Goal: Task Accomplishment & Management: Use online tool/utility

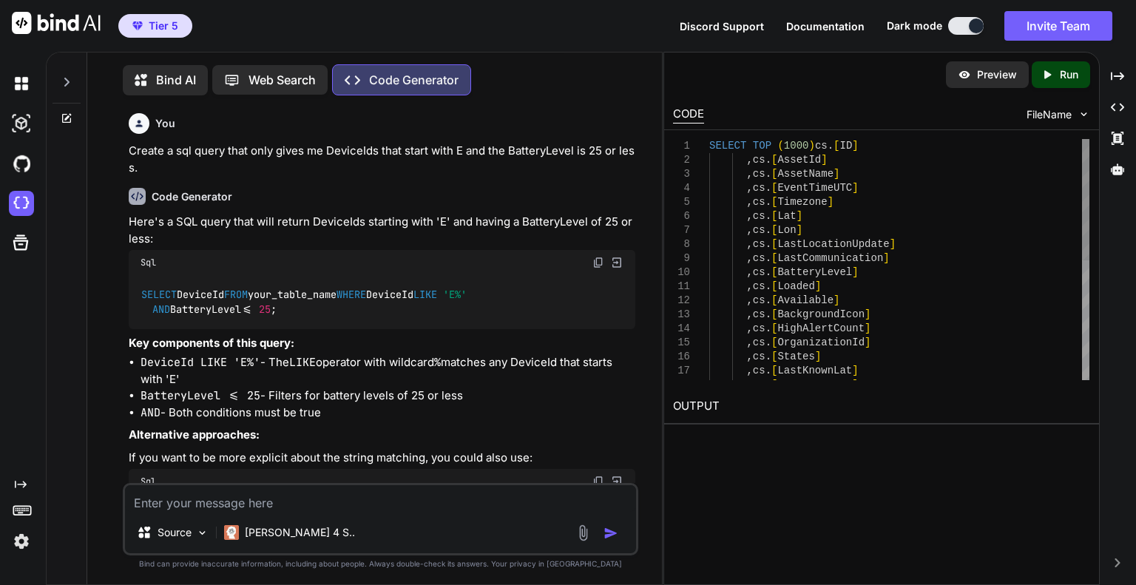
scroll to position [4370, 0]
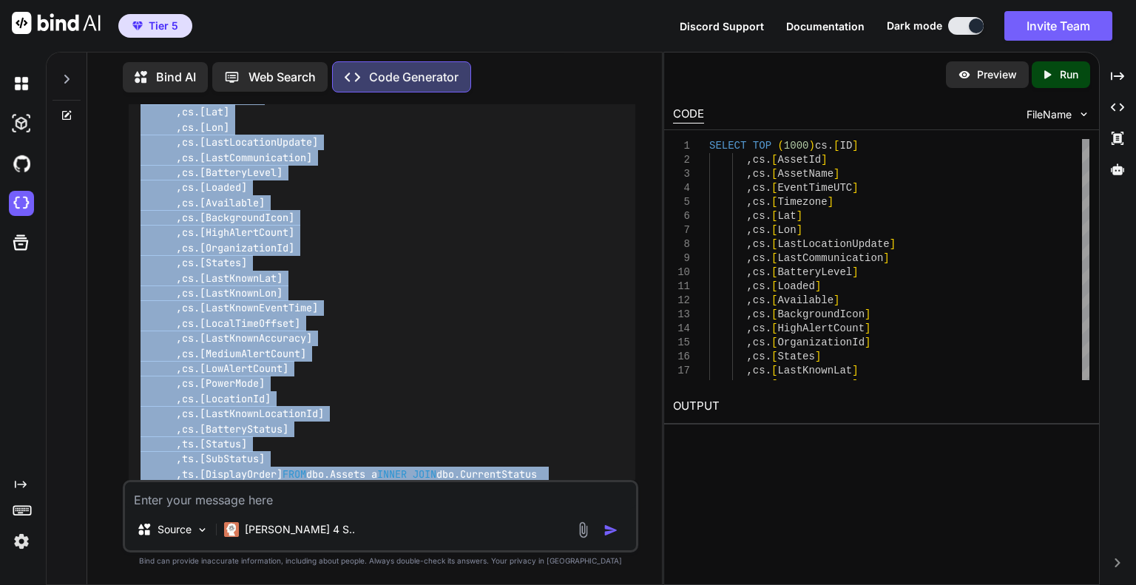
type textarea "x"
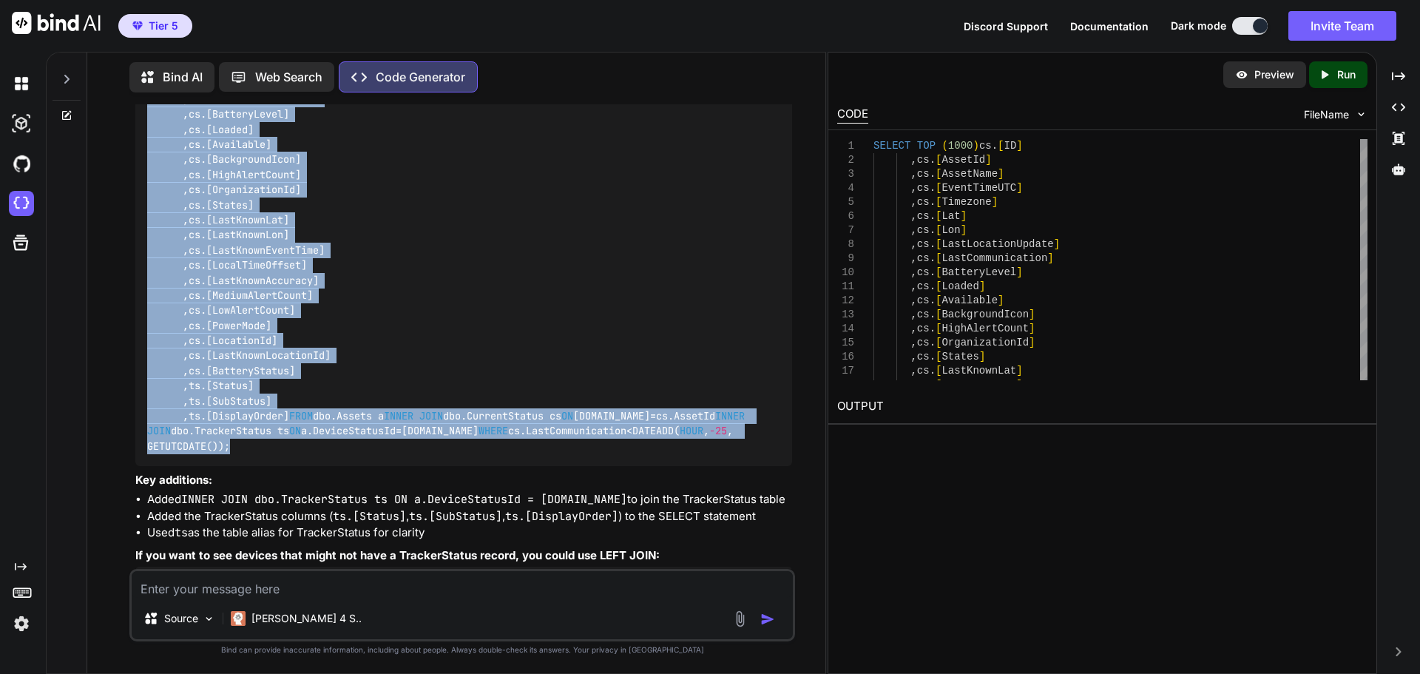
scroll to position [5169, 0]
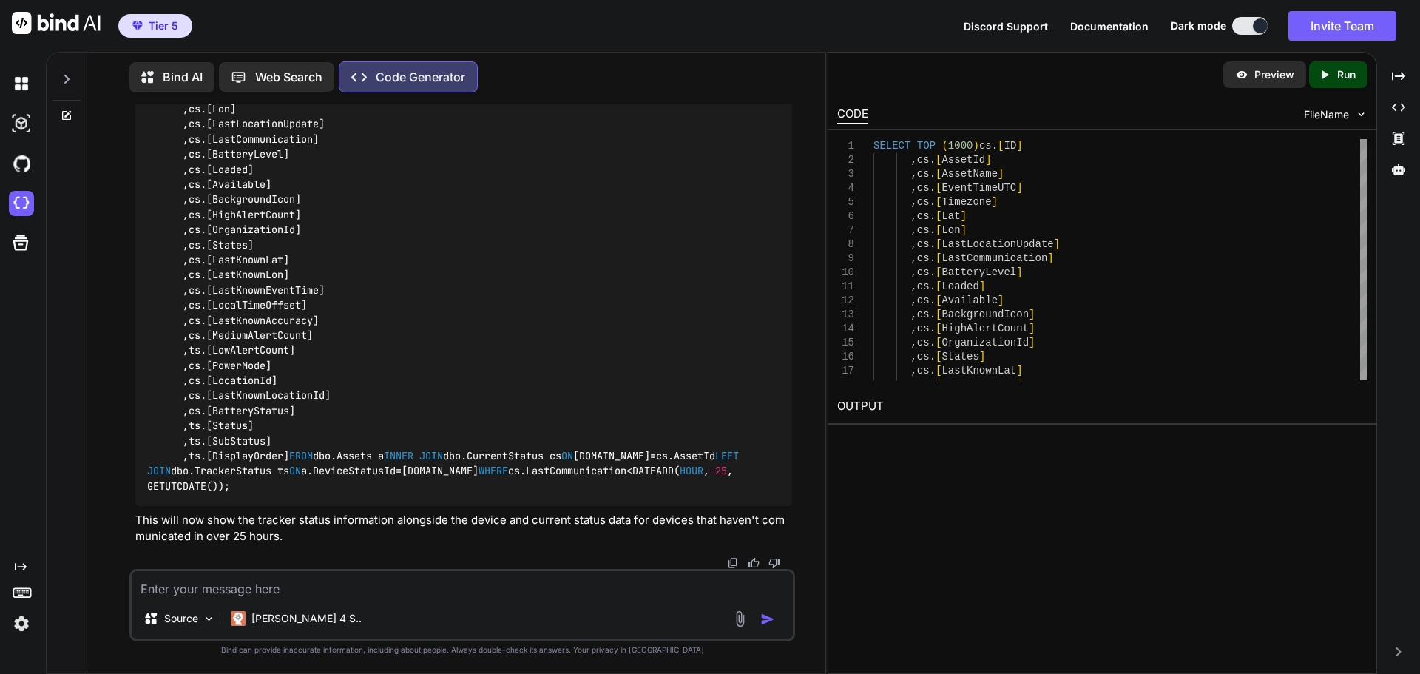
click at [410, 584] on textarea at bounding box center [462, 584] width 661 height 27
click at [618, 51] on div "Tier 5 Discord Support Documentation Dark mode Invite Team Created with Pixso." at bounding box center [710, 26] width 1420 height 52
click at [563, 584] on textarea "Create a query that converts the UTC to a differnt timezone." at bounding box center [462, 584] width 661 height 27
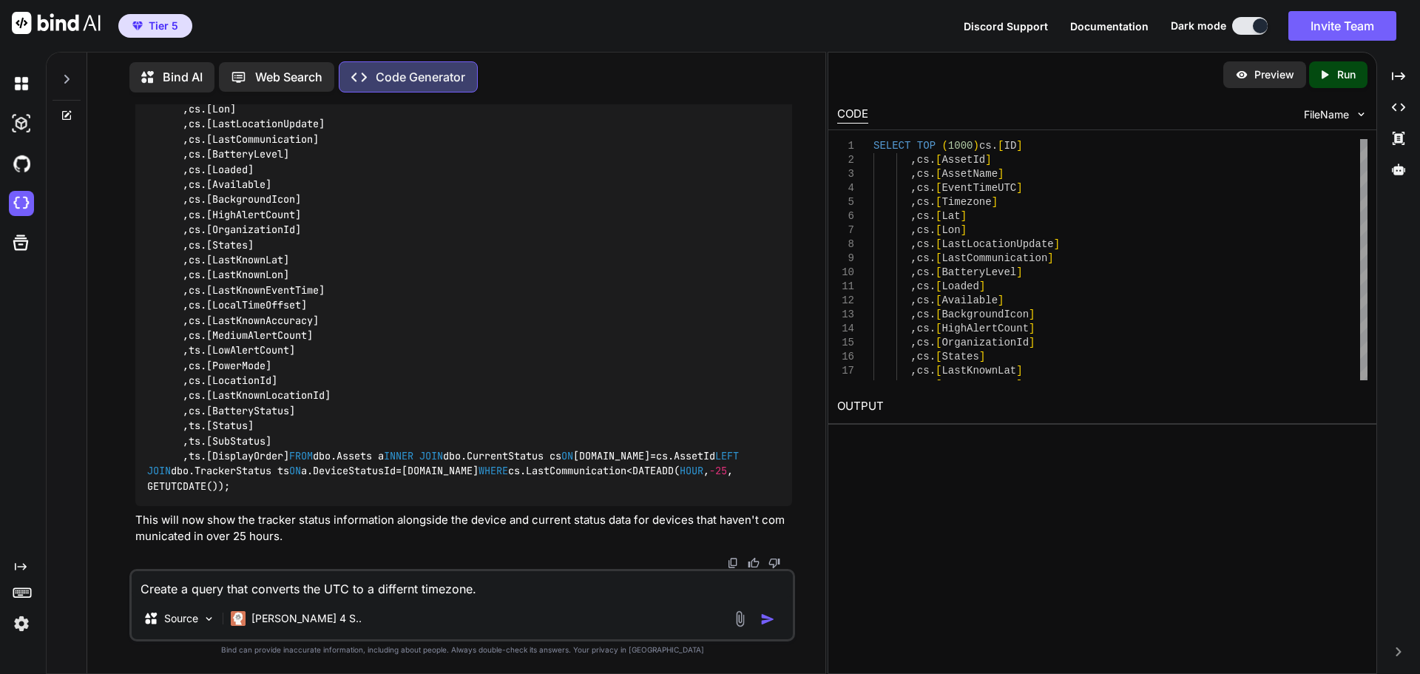
click at [563, 584] on textarea "Create a query that converts the UTC to a differnt timezone." at bounding box center [462, 584] width 661 height 27
type textarea "Is there a way to put a greater than sign after using as and inputing a name?"
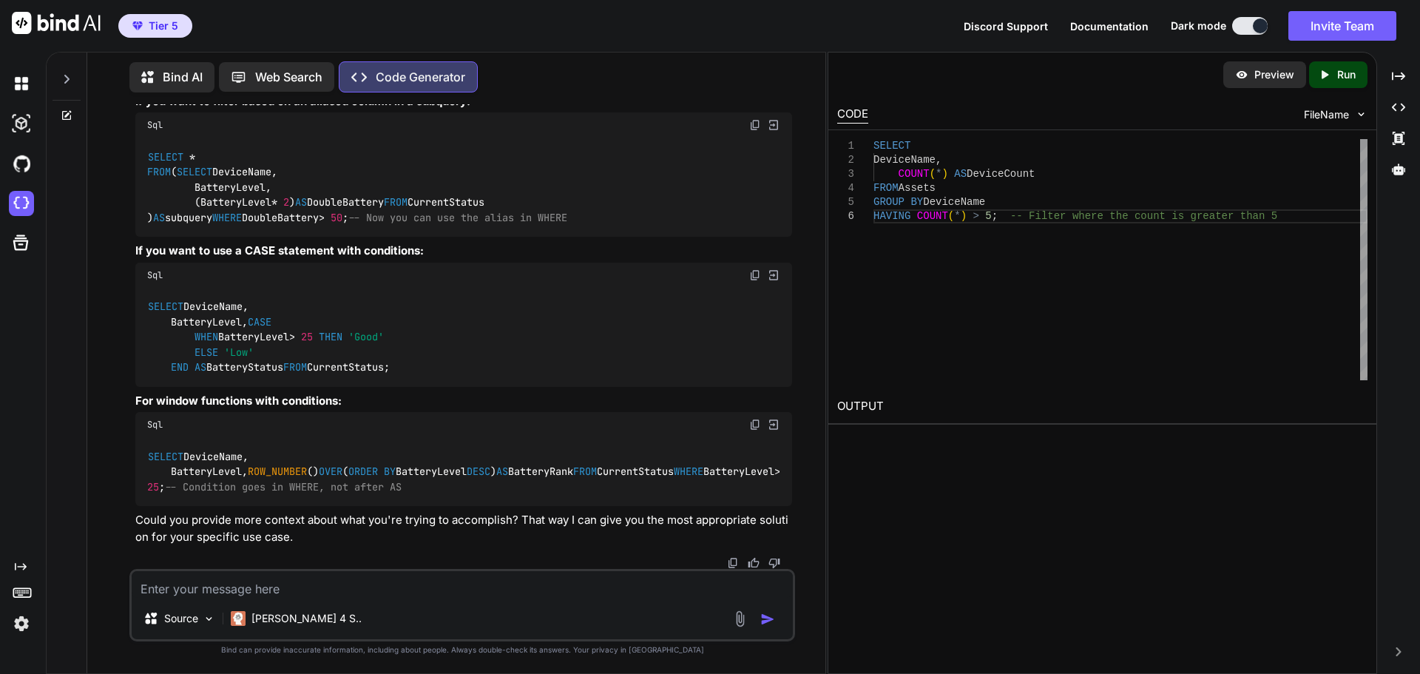
scroll to position [5570, 0]
paste textarea ",cs.[LastCommunication] as LastCommunicationUTC_Last72Hrs"
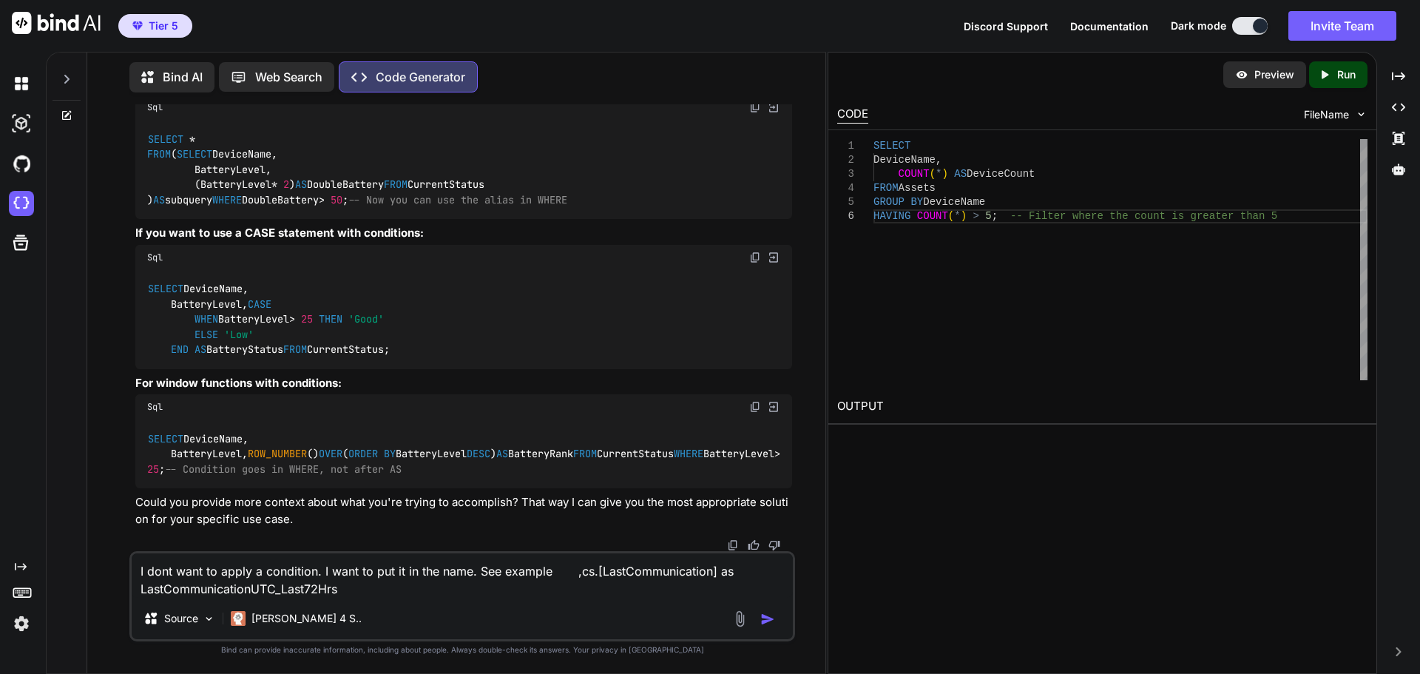
click at [281, 584] on textarea "I dont want to apply a condition. I want to put it in the name. See example ,cs…" at bounding box center [462, 575] width 661 height 44
click at [362, 584] on textarea "I dont want to apply a condition. I want to put it in the name. See example ,cs…" at bounding box center [462, 575] width 661 height 44
type textarea "I dont want to apply a condition. I want to put it in the name. See example ,cs…"
click at [780, 584] on button "button" at bounding box center [771, 619] width 21 height 15
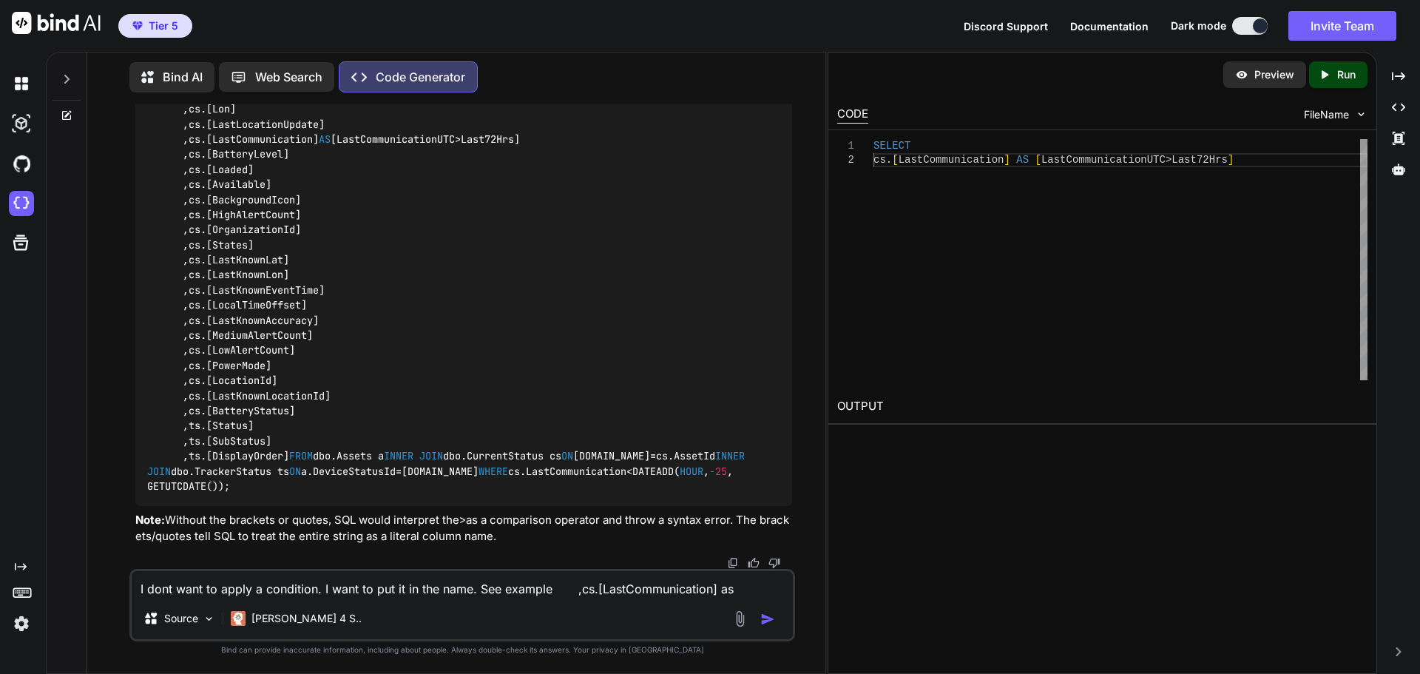
scroll to position [6728, 0]
drag, startPoint x: 546, startPoint y: 510, endPoint x: 346, endPoint y: 513, distance: 199.8
click at [346, 506] on div "SELECT TOP ( 1000 ) cs.[ID] ,cs.[AssetId] ,cs.[AssetName] ,cs.[EventTimeUTC] ,c…" at bounding box center [463, 252] width 657 height 507
copy code "[LastCommunicationUTC > Last72Hrs]"
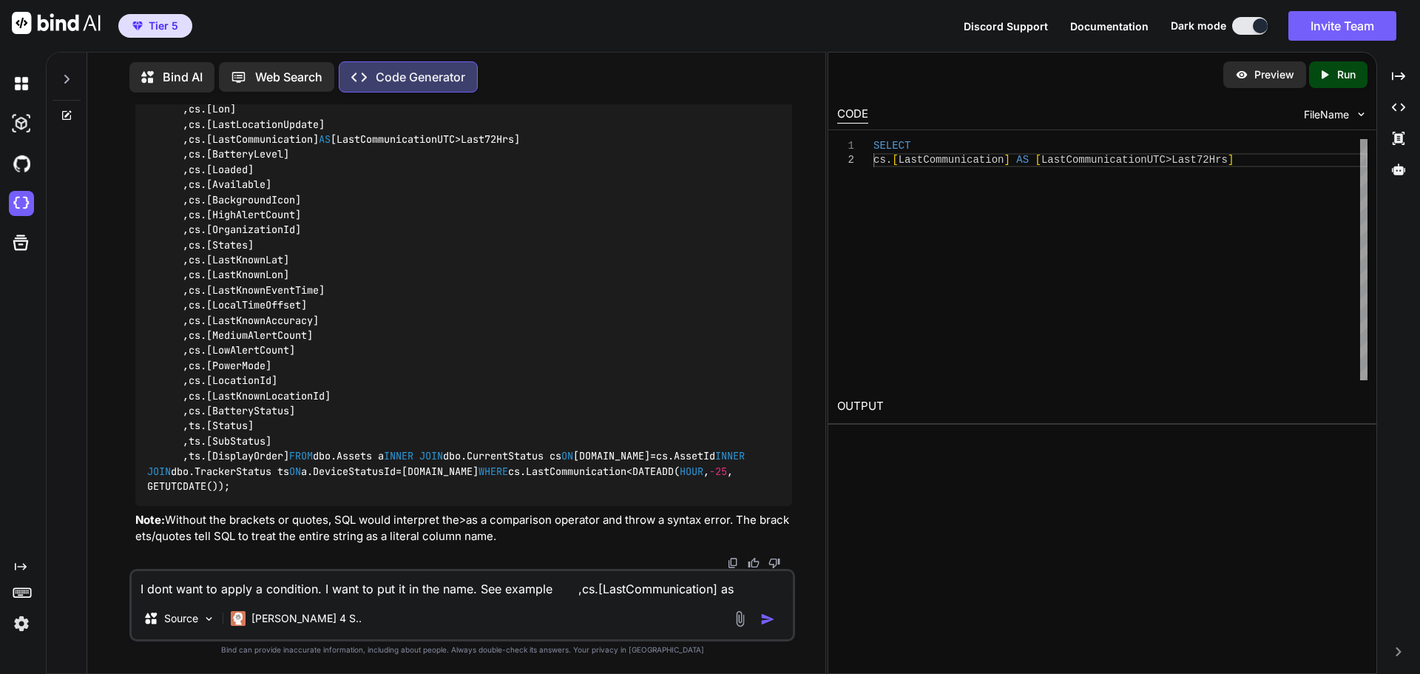
click at [66, 109] on icon at bounding box center [67, 115] width 12 height 12
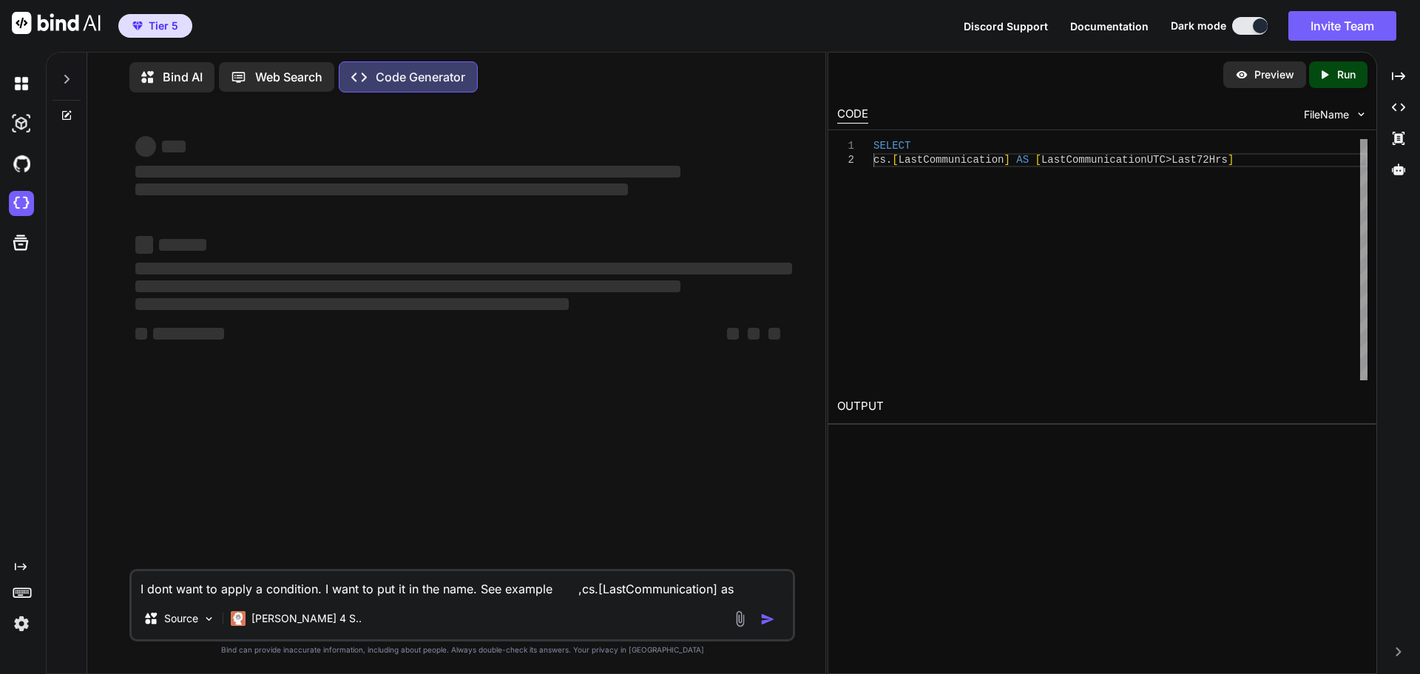
scroll to position [0, 0]
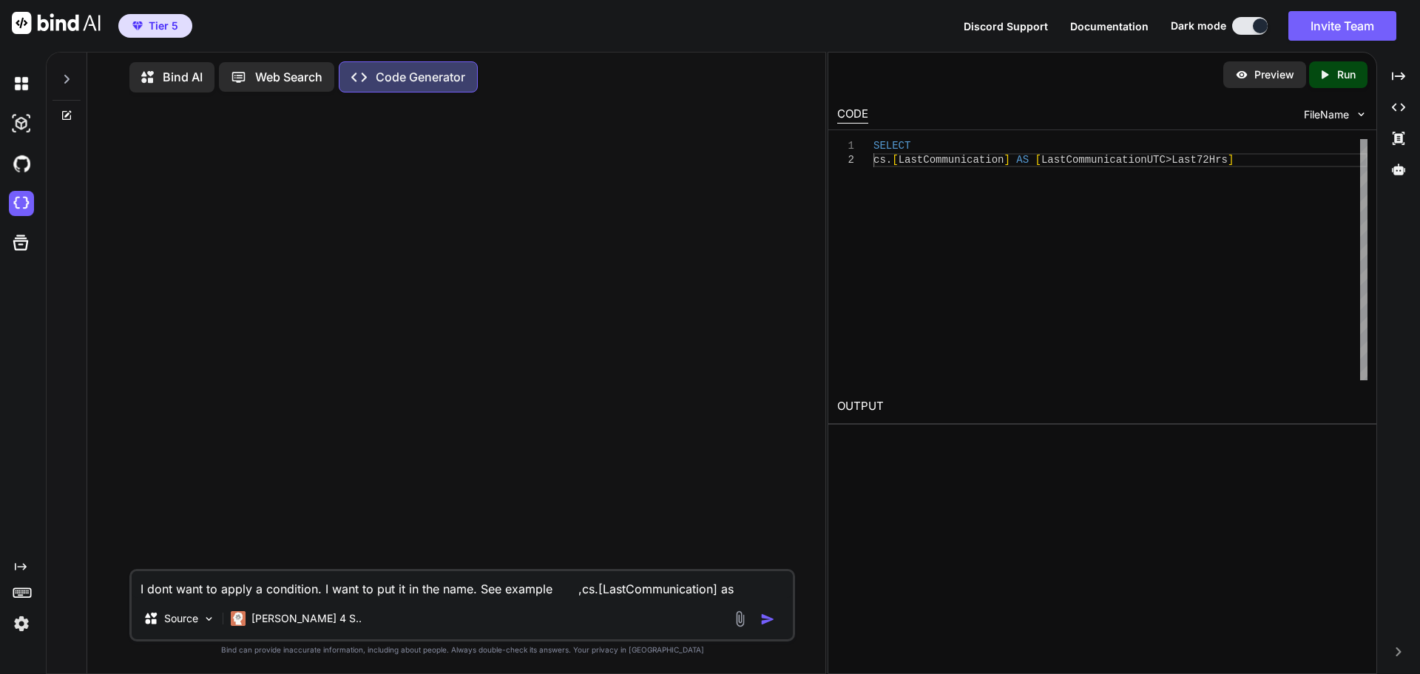
click at [365, 581] on textarea "I dont want to apply a condition. I want to put it in the name. See example ,cs…" at bounding box center [462, 584] width 661 height 27
click at [688, 584] on textarea "Create a python script that takes the 3 SQL scripts below and pulls it from a s…" at bounding box center [462, 584] width 661 height 27
click at [724, 581] on textarea "Create a python script that takes the 3 SQL scripts below and pulls it from a s…" at bounding box center [462, 584] width 661 height 27
paste textarea "server_name: str = "[DOMAIN_NAME]", database: str = "SMBs", username: str = "[P…"
type textarea "Create a python script that takes the 3 SQL scripts below and pulls it from a s…"
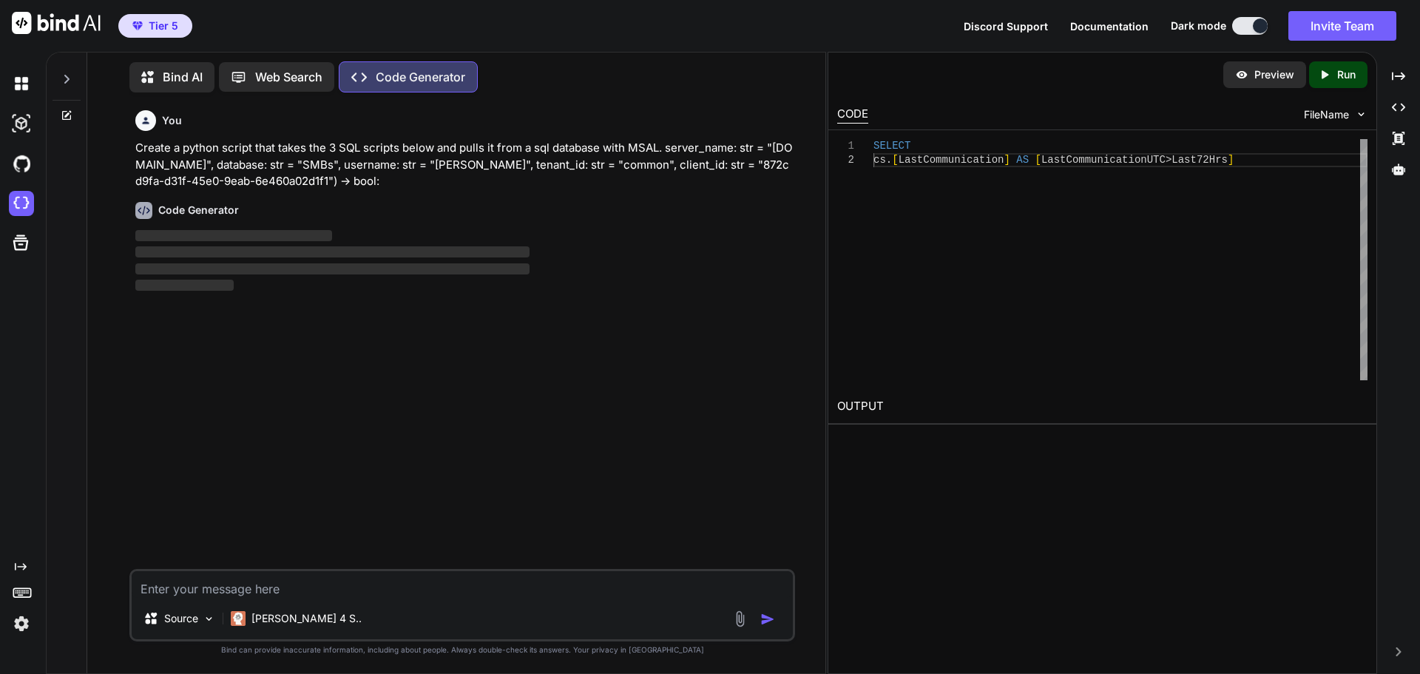
drag, startPoint x: 510, startPoint y: 183, endPoint x: 115, endPoint y: 148, distance: 396.6
click at [115, 148] on div "You Create a python script that takes the 3 SQL scripts below and pulls it from…" at bounding box center [462, 388] width 726 height 569
copy p "Create a python script that takes the 3 SQL scripts below and pulls it from a s…"
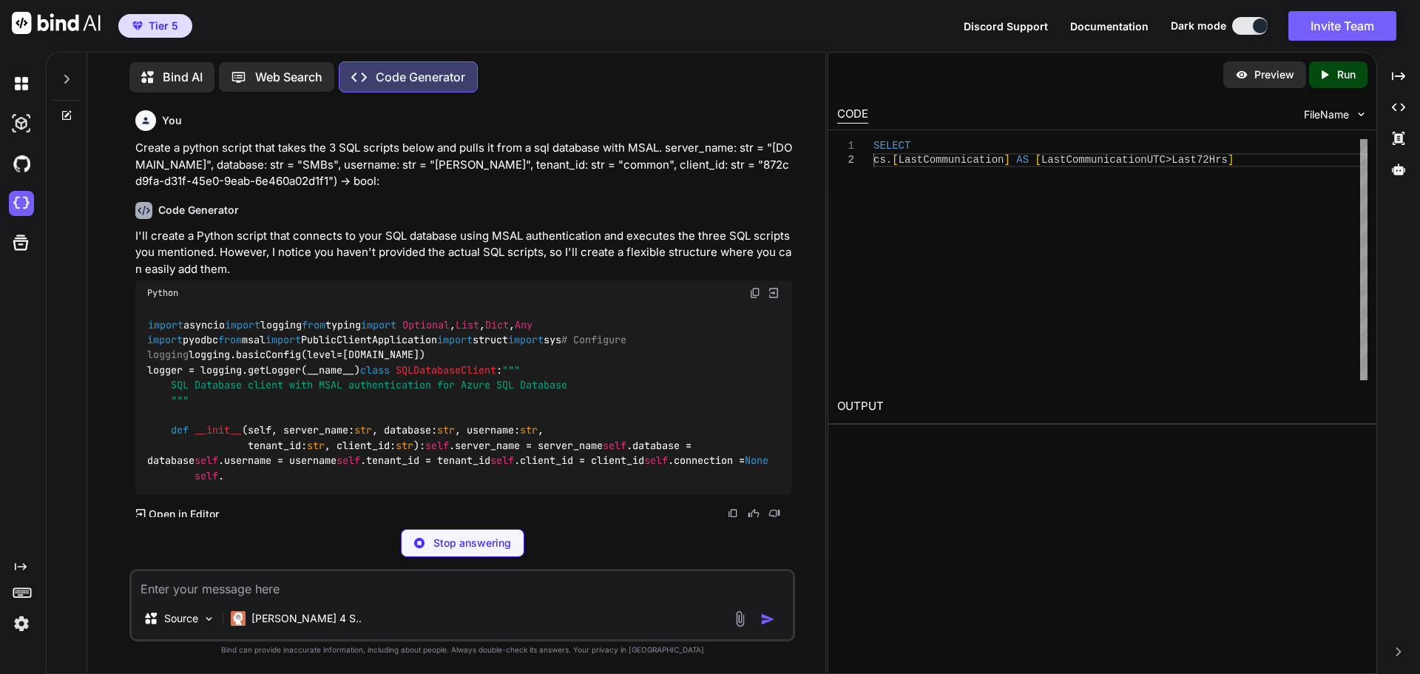
click at [421, 540] on img at bounding box center [419, 543] width 10 height 10
click at [368, 584] on textarea at bounding box center [462, 584] width 661 height 27
click at [67, 111] on icon at bounding box center [67, 113] width 7 height 7
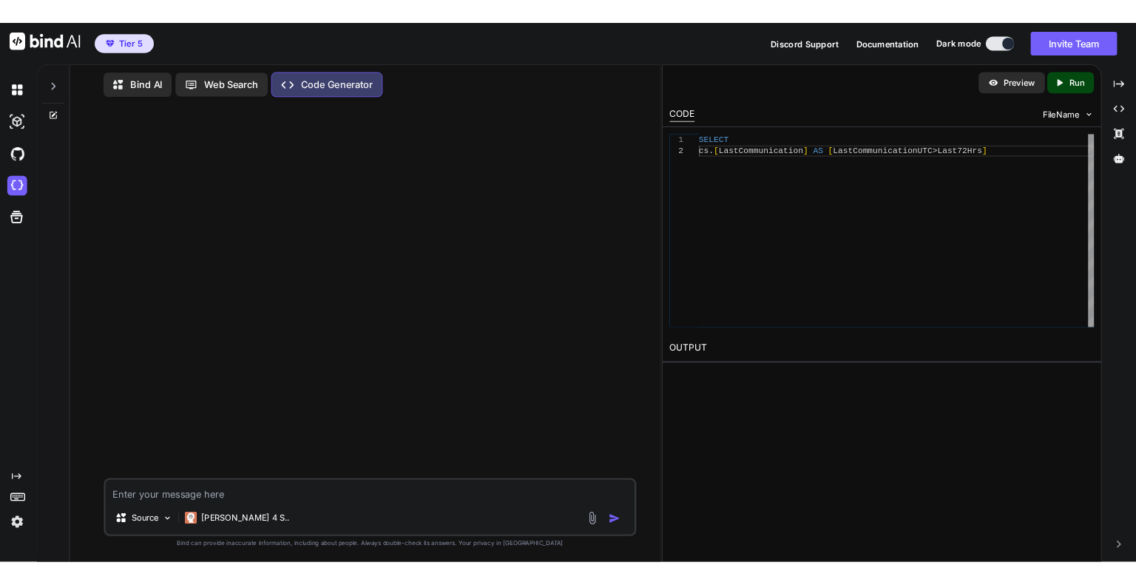
scroll to position [6, 0]
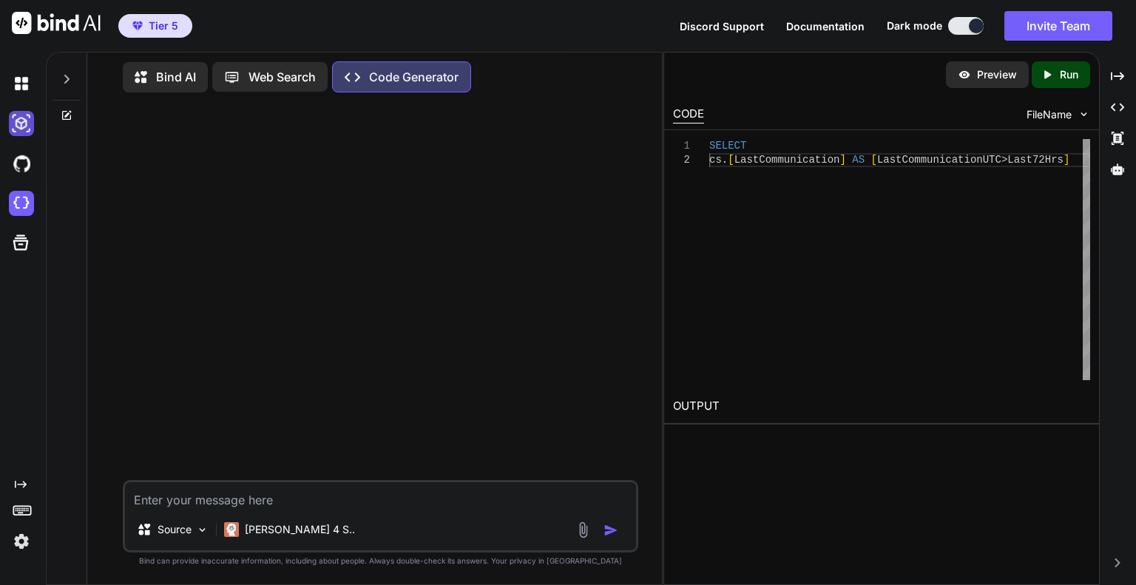
click at [23, 122] on img at bounding box center [21, 123] width 25 height 25
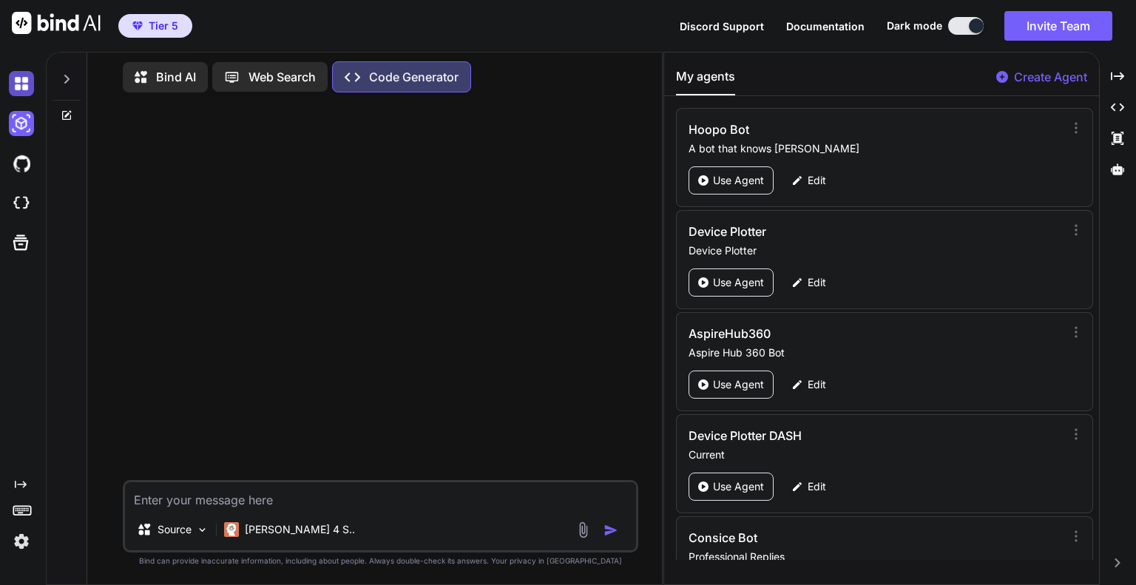
click at [28, 81] on img at bounding box center [21, 83] width 25 height 25
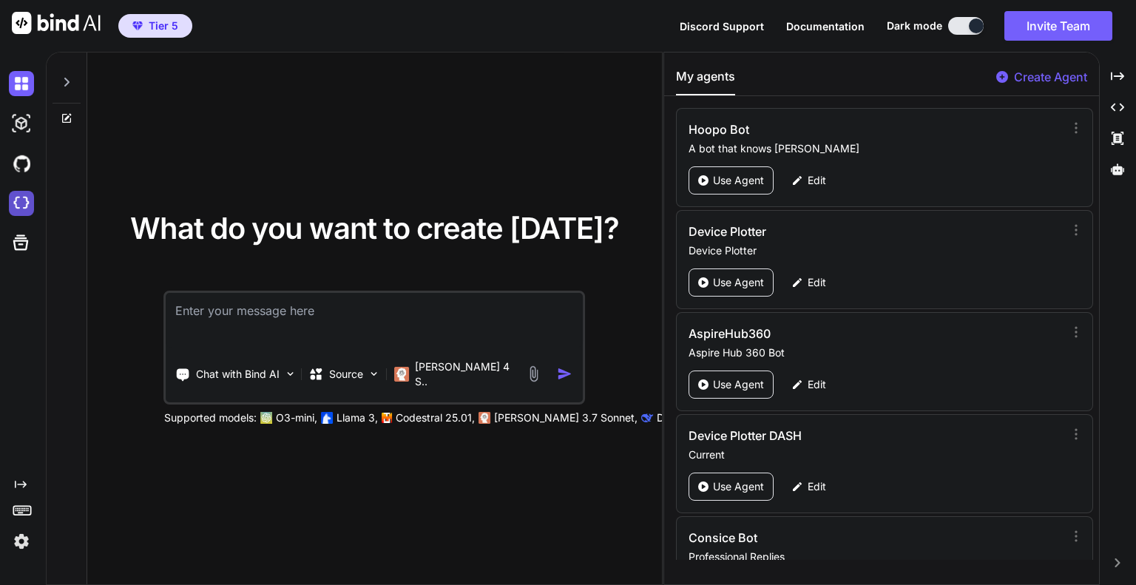
click at [21, 203] on img at bounding box center [21, 203] width 25 height 25
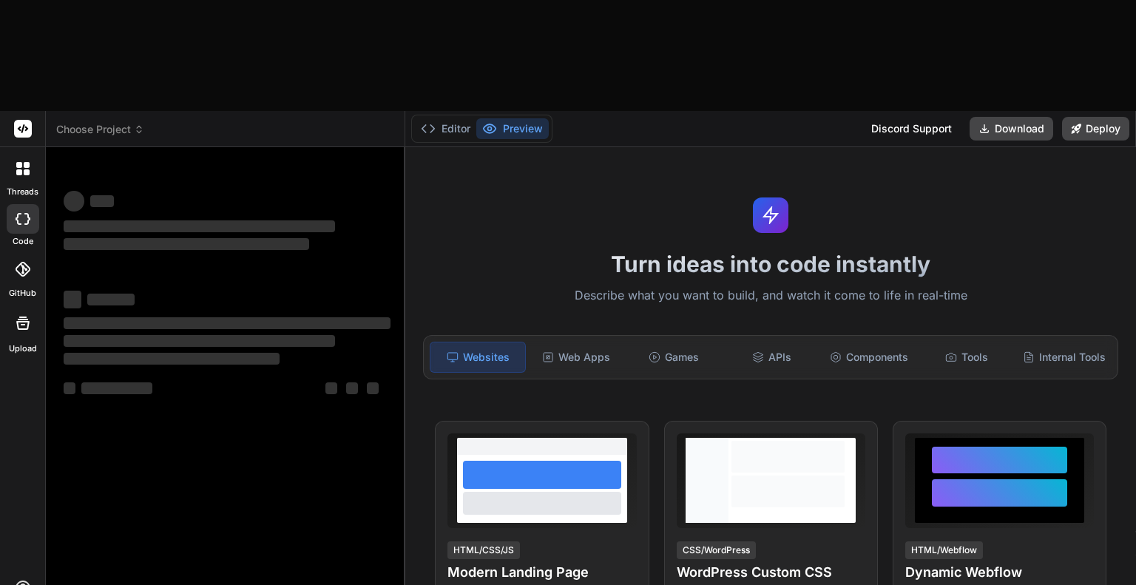
click at [91, 122] on span "Choose Project" at bounding box center [100, 129] width 88 height 15
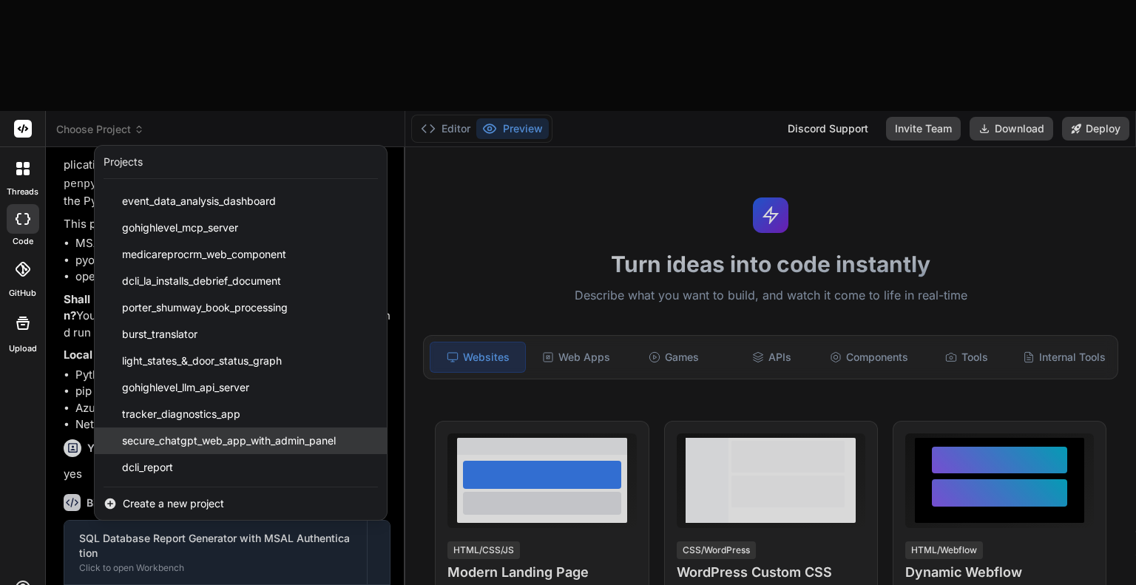
scroll to position [941, 0]
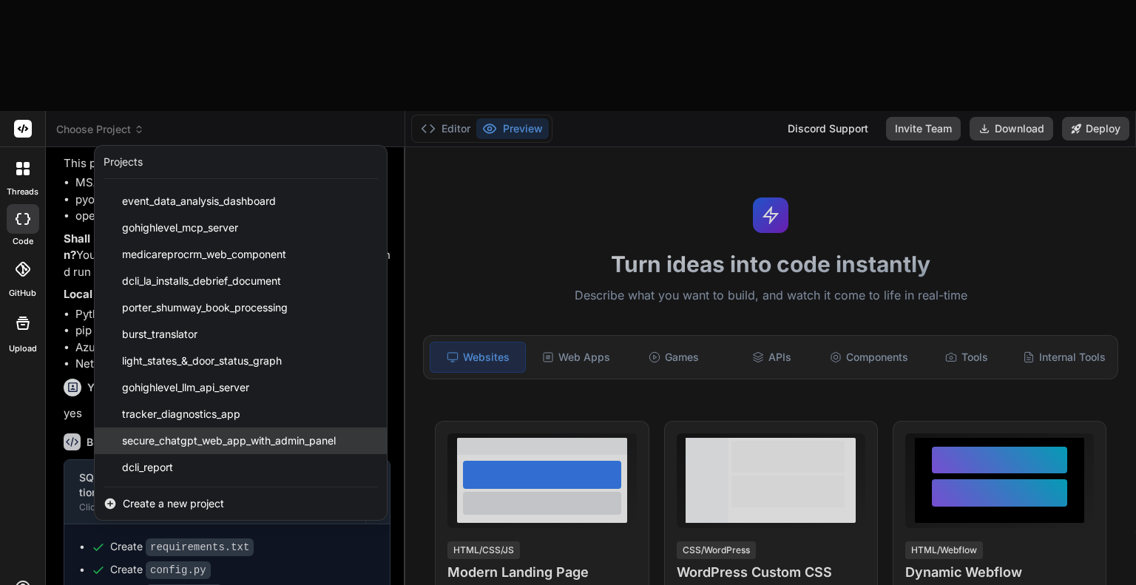
click at [216, 434] on span "secure_chatgpt_web_app_with_admin_panel" at bounding box center [229, 441] width 214 height 15
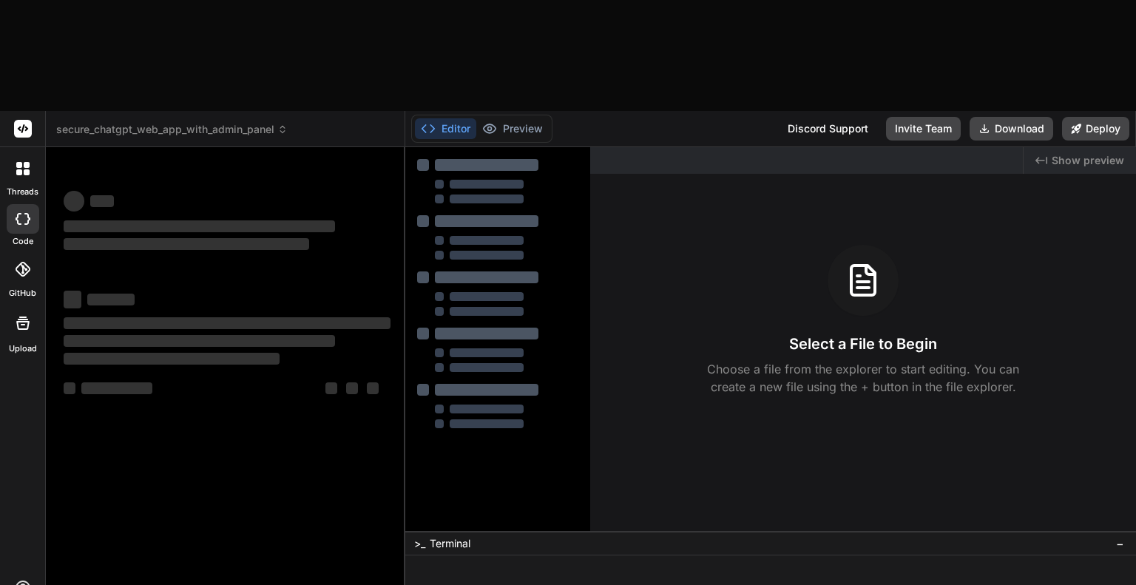
scroll to position [0, 0]
click at [155, 122] on span "secure_chatgpt_web_app_with_admin_panel" at bounding box center [172, 129] width 232 height 15
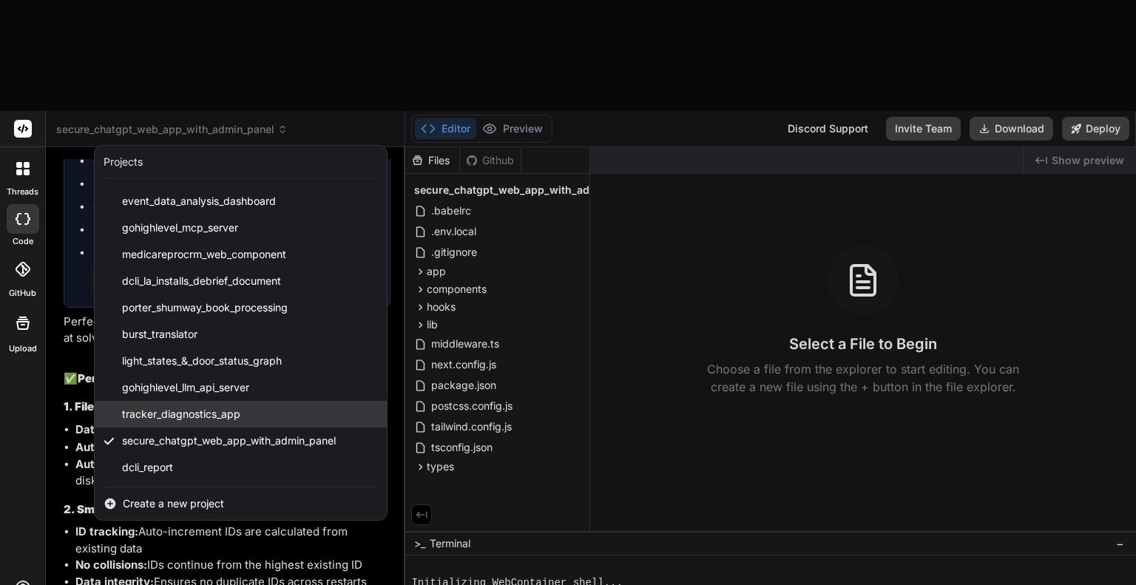
scroll to position [9656, 0]
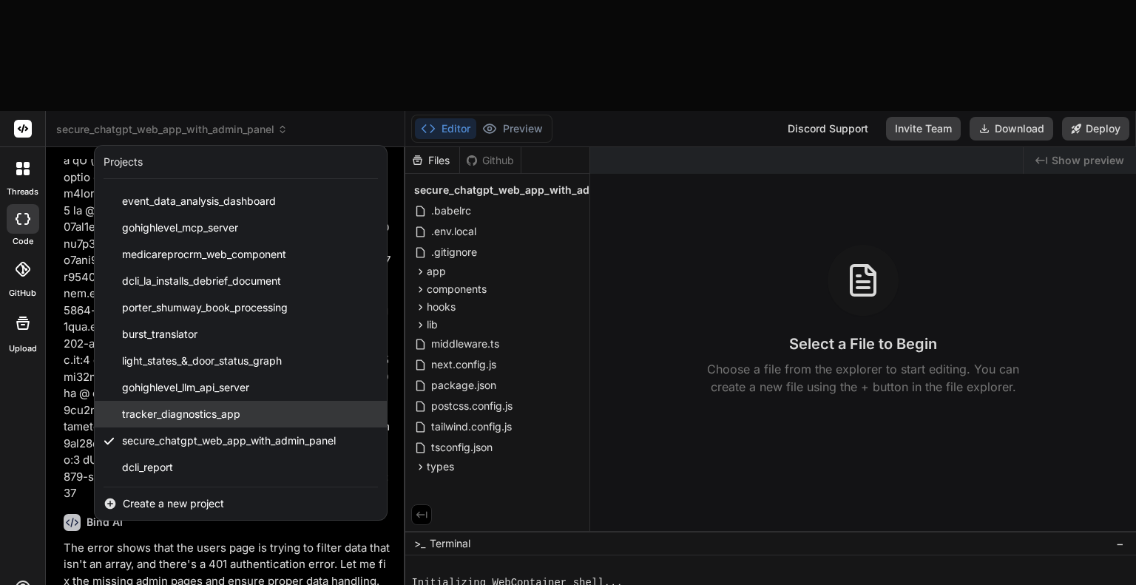
click at [215, 407] on span "tracker_diagnostics_app" at bounding box center [181, 414] width 118 height 15
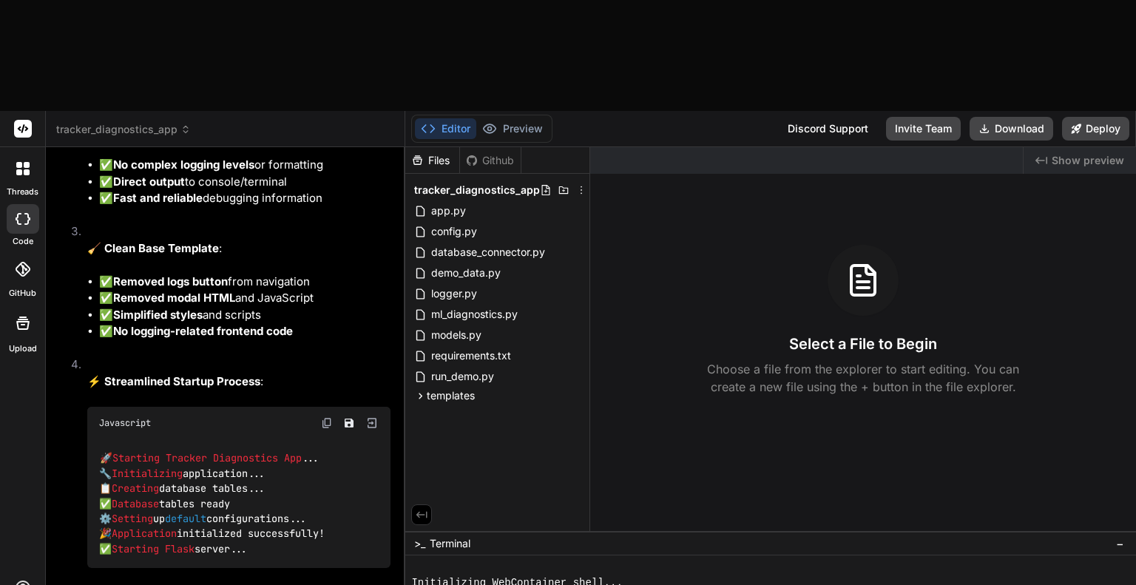
scroll to position [6185, 0]
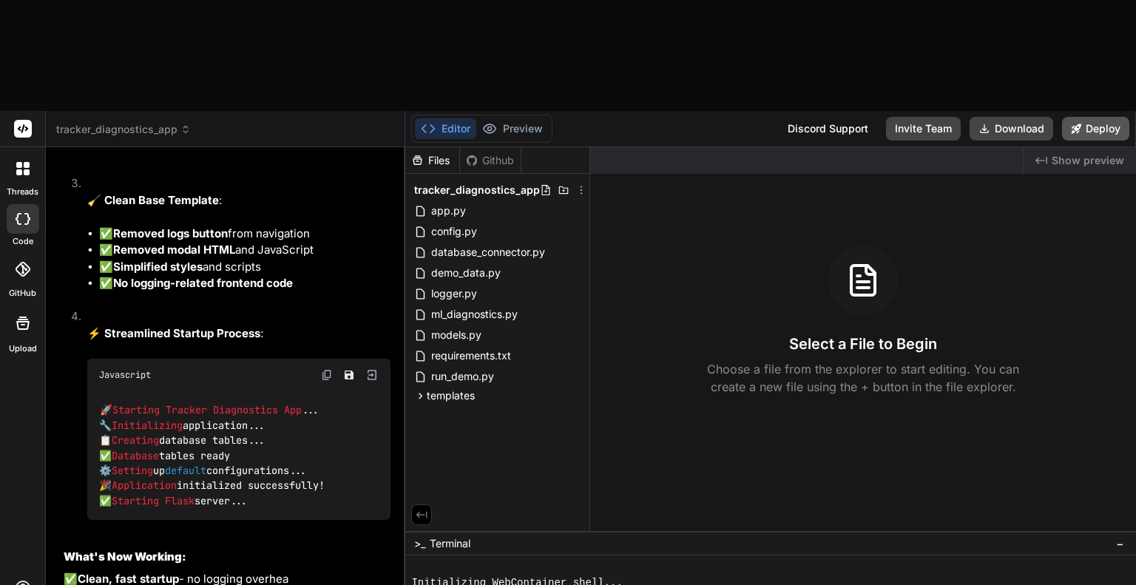
click at [1084, 117] on button "Deploy" at bounding box center [1095, 129] width 67 height 24
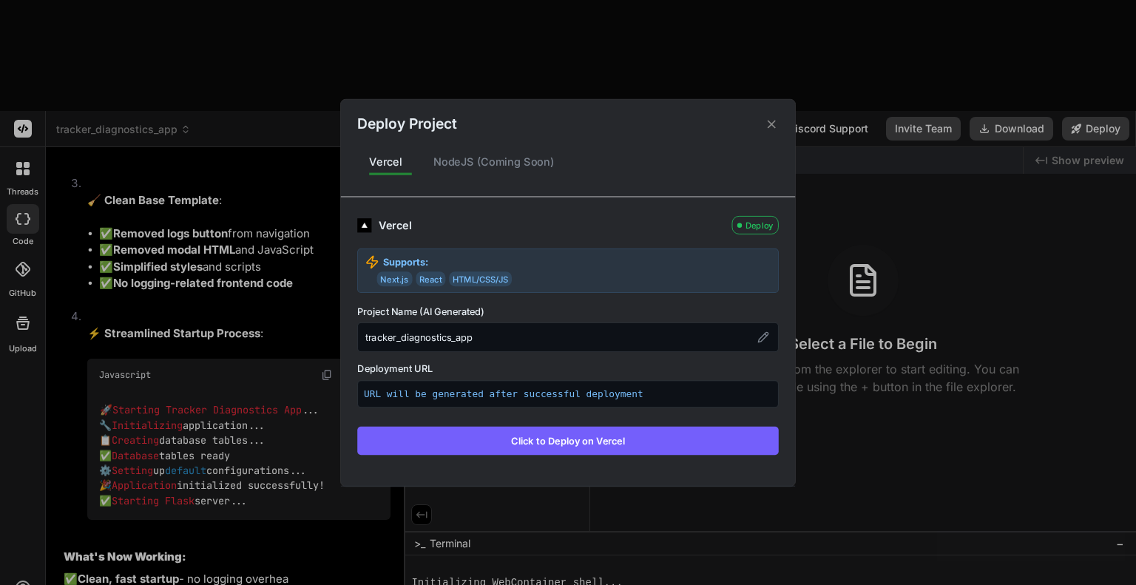
click at [616, 439] on button "Click to Deploy on Vercel" at bounding box center [568, 440] width 422 height 28
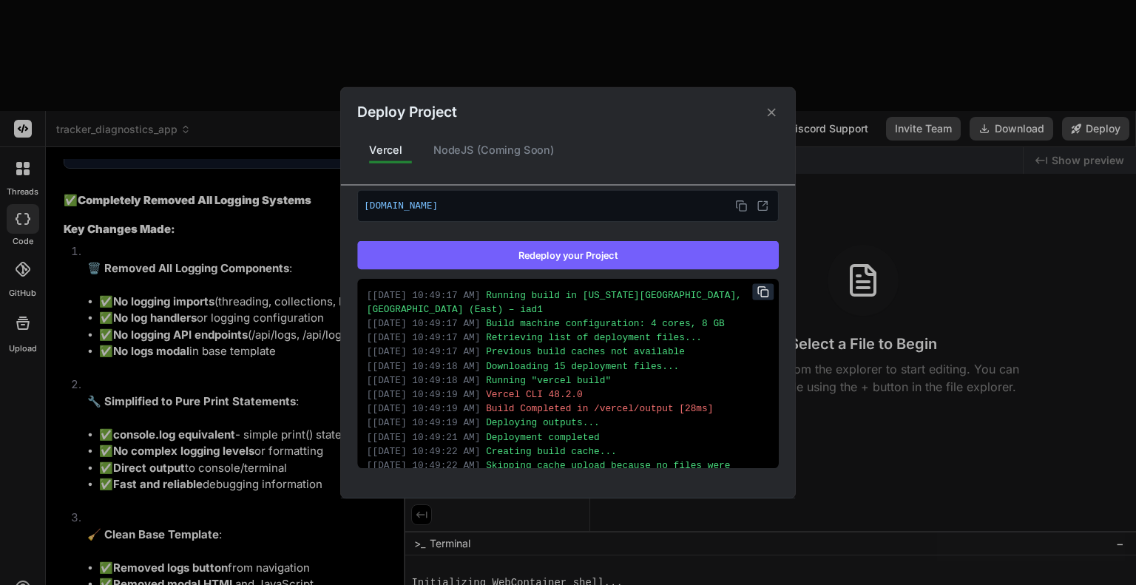
scroll to position [36, 0]
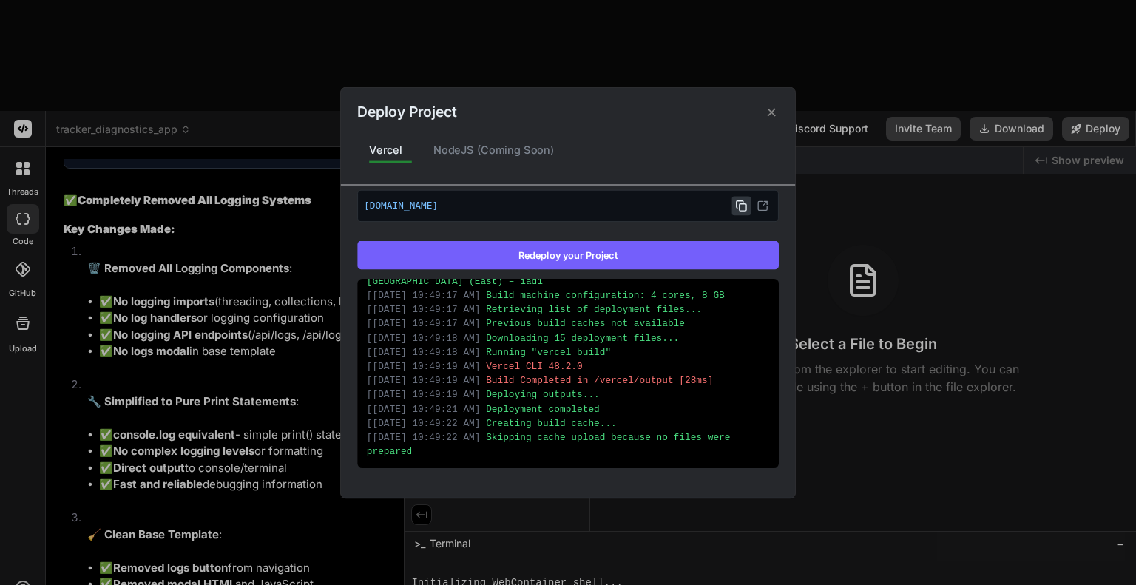
click at [735, 204] on icon at bounding box center [741, 206] width 12 height 12
click at [774, 116] on icon at bounding box center [772, 112] width 14 height 14
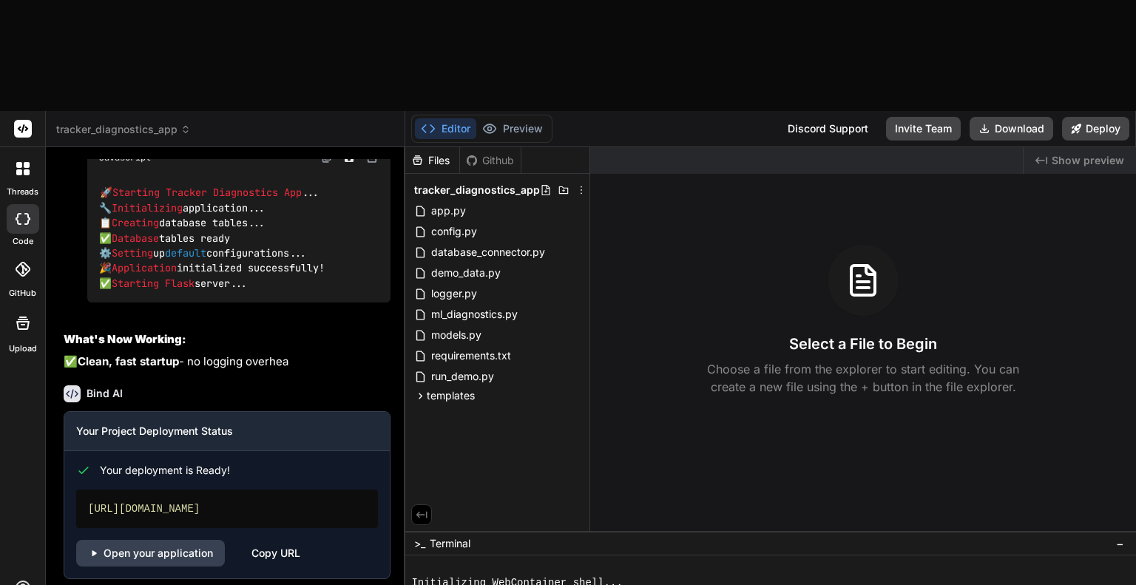
scroll to position [6295, 0]
click at [1026, 117] on button "Download" at bounding box center [1012, 129] width 84 height 24
type textarea "x"
type textarea "I"
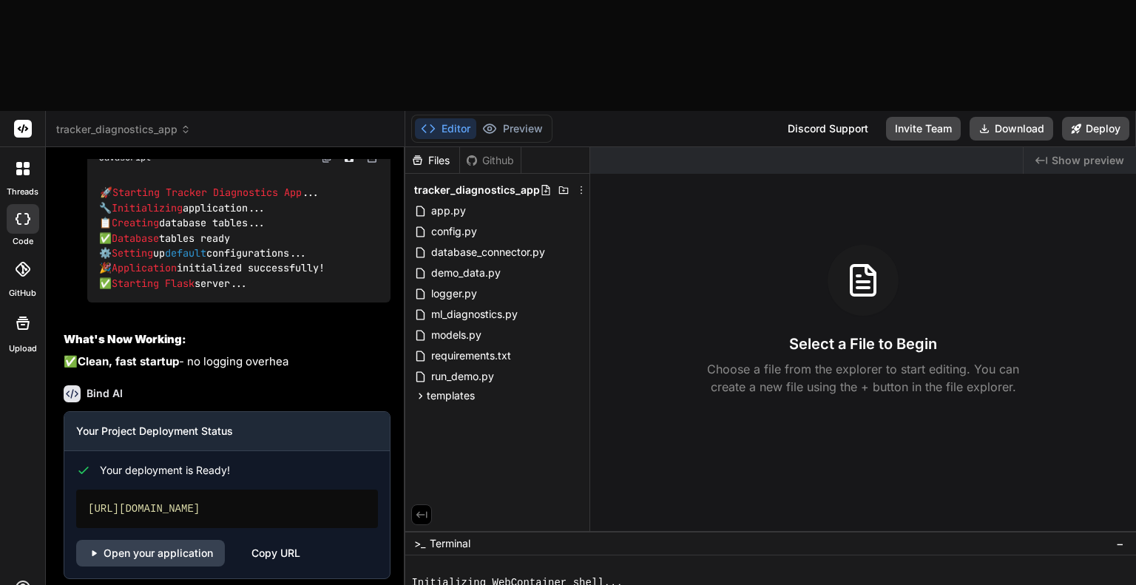
type textarea "x"
type textarea "I"
type textarea "x"
type textarea "I g"
type textarea "x"
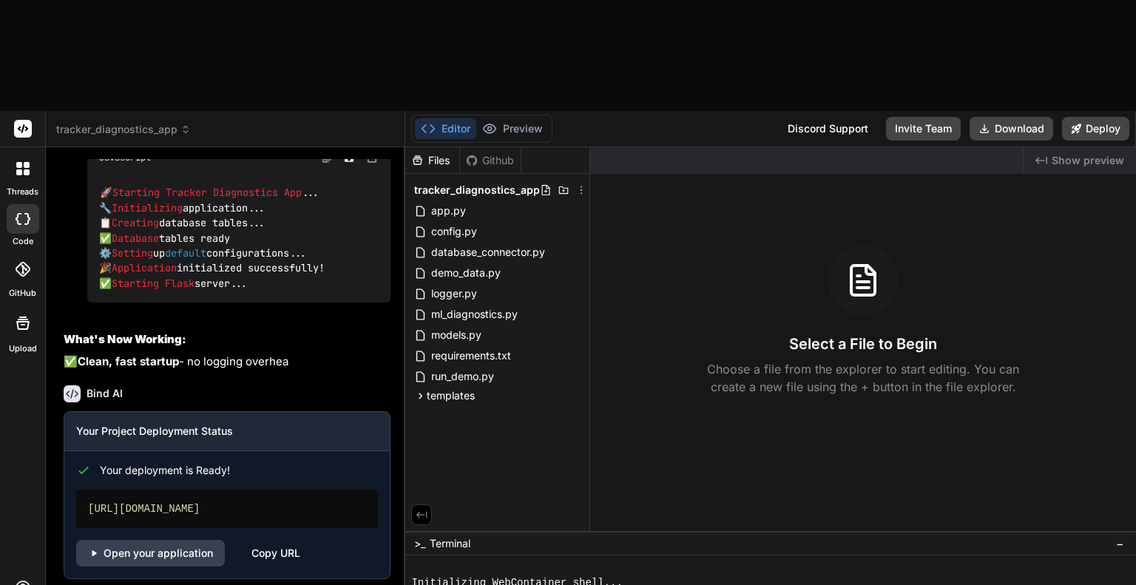
type textarea "I go"
type textarea "x"
type textarea "I got"
type textarea "x"
type textarea "I got t"
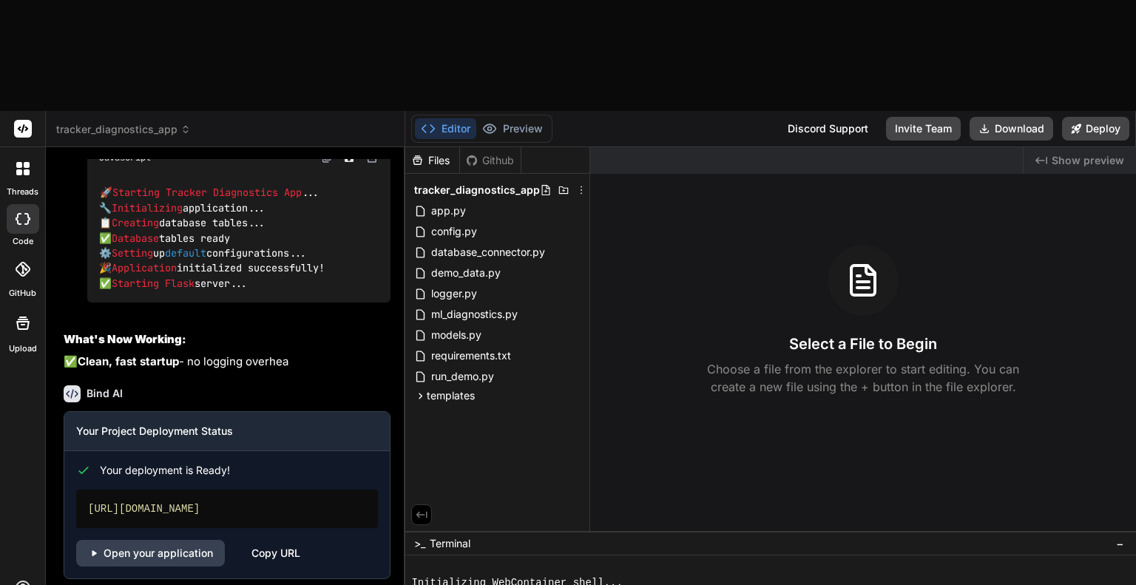
type textarea "x"
type textarea "I got th"
type textarea "x"
type textarea "I got thi"
type textarea "x"
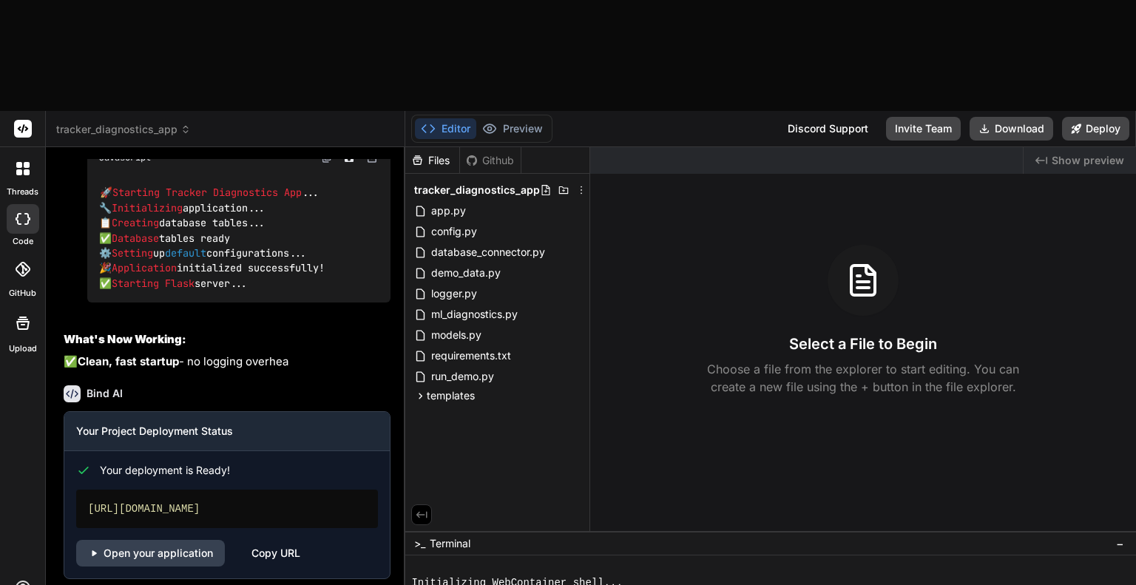
type textarea "I got this"
type textarea "x"
type textarea "I got this e"
type textarea "x"
type textarea "I got this er"
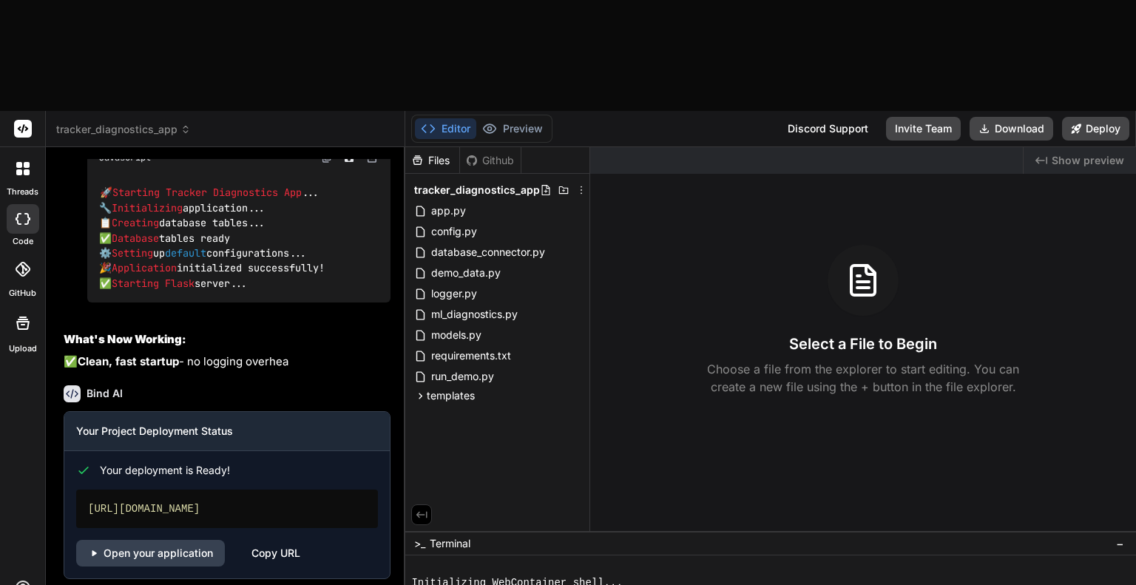
type textarea "x"
type textarea "I got this error"
type textarea "x"
type textarea "I got this error"
paste textarea "File "C:\Users\JonathanForrester\Downloads\tracker_diagnostics_app (6)\app.py",…"
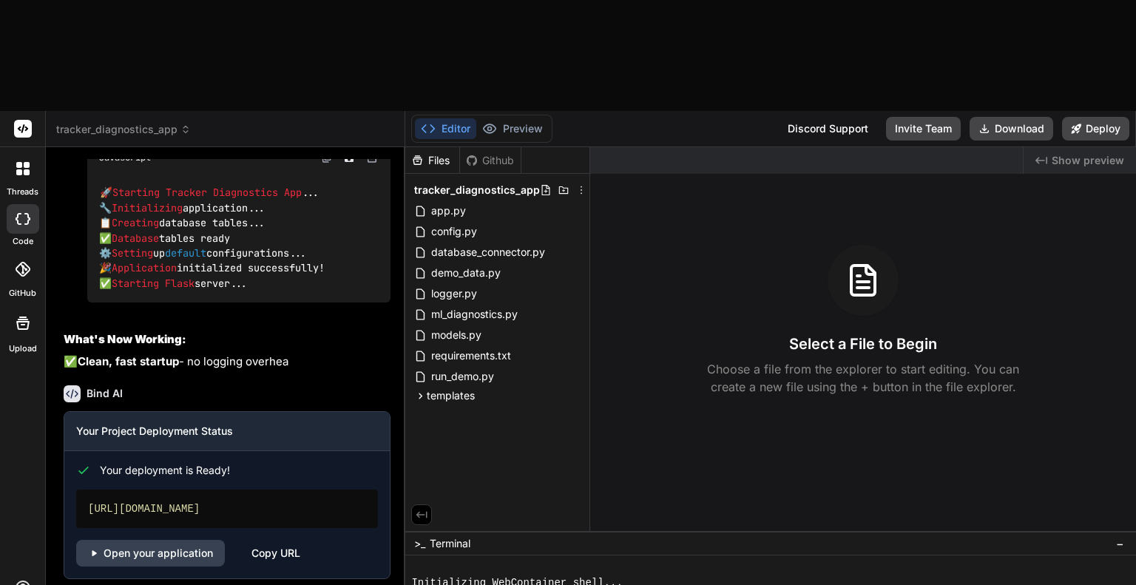
type textarea "x"
type textarea "I got this error File "C:\Users\JonathanForrester\Downloads\tracker_diagnostics…"
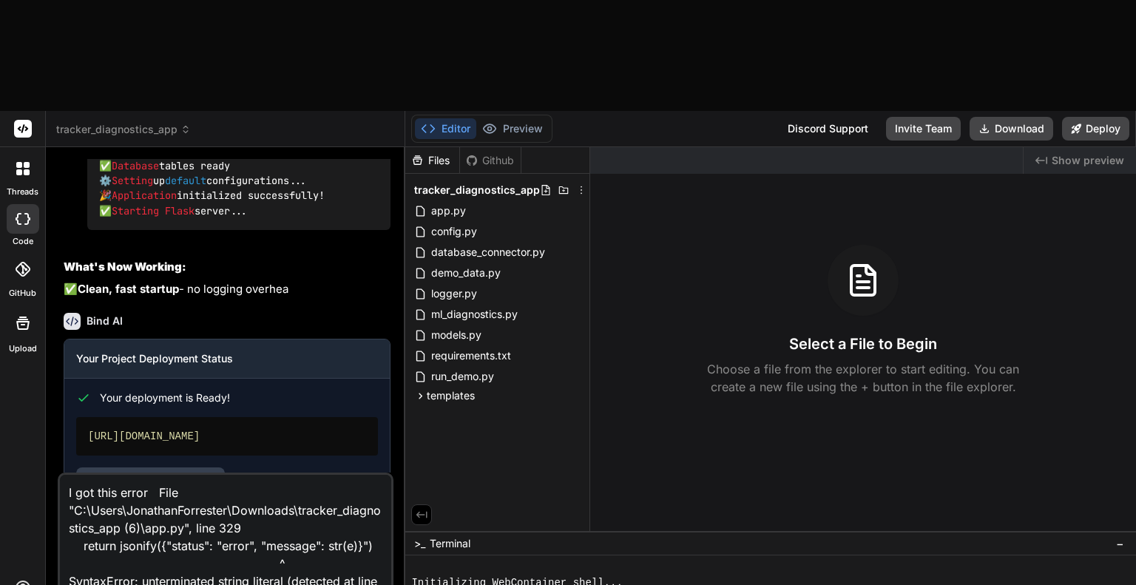
type textarea "x"
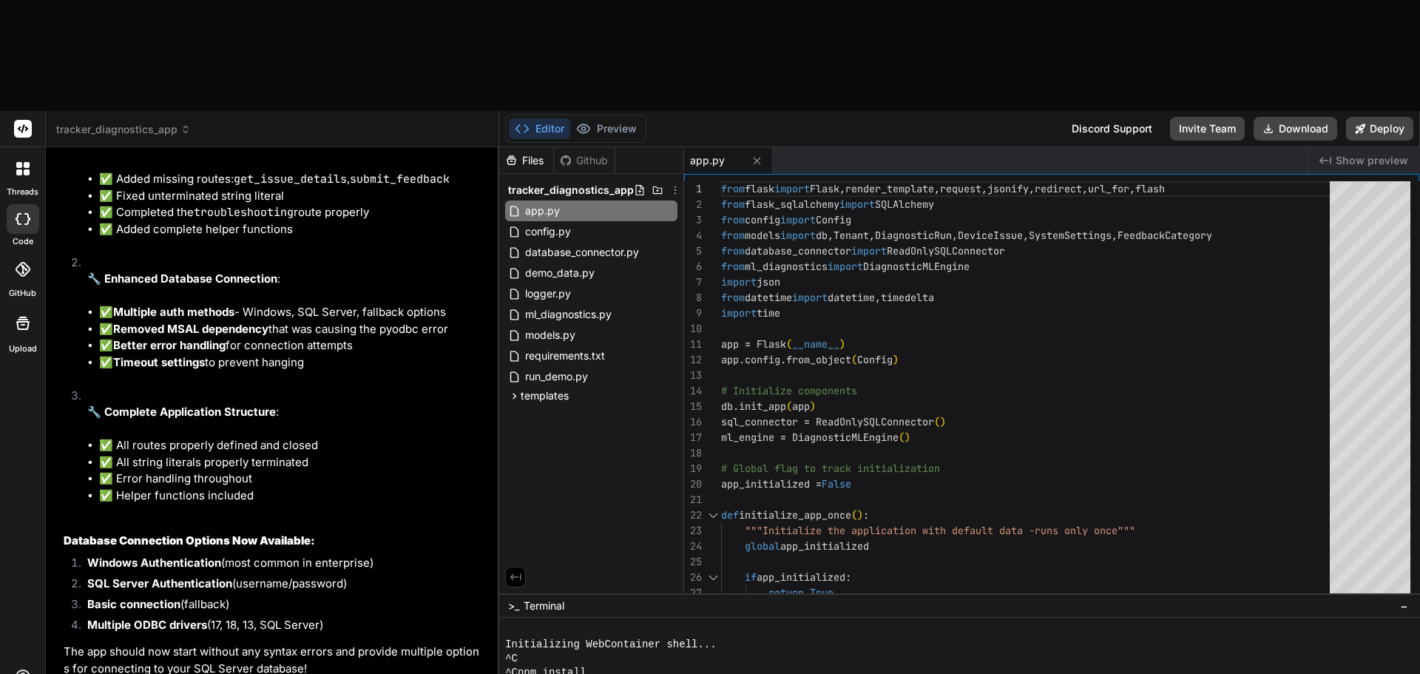
scroll to position [6790, 0]
click at [1136, 117] on button "Download" at bounding box center [1296, 129] width 84 height 24
type textarea "x"
